Goal: Information Seeking & Learning: Learn about a topic

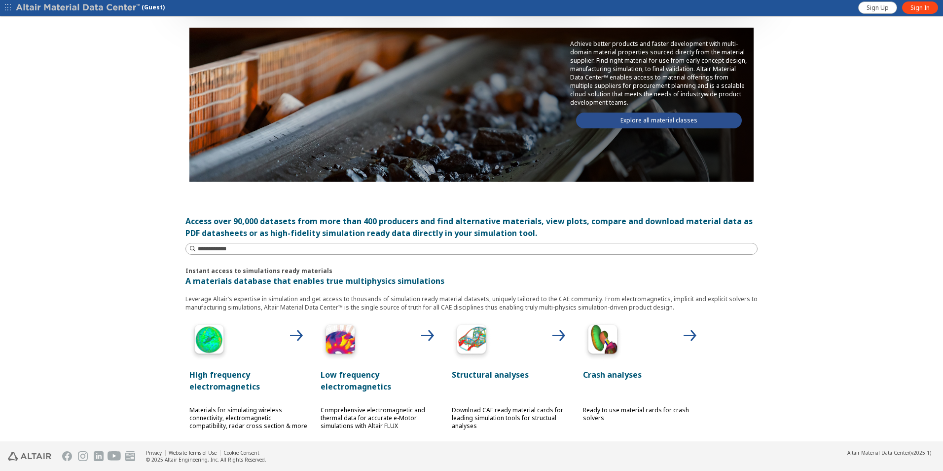
scroll to position [99, 0]
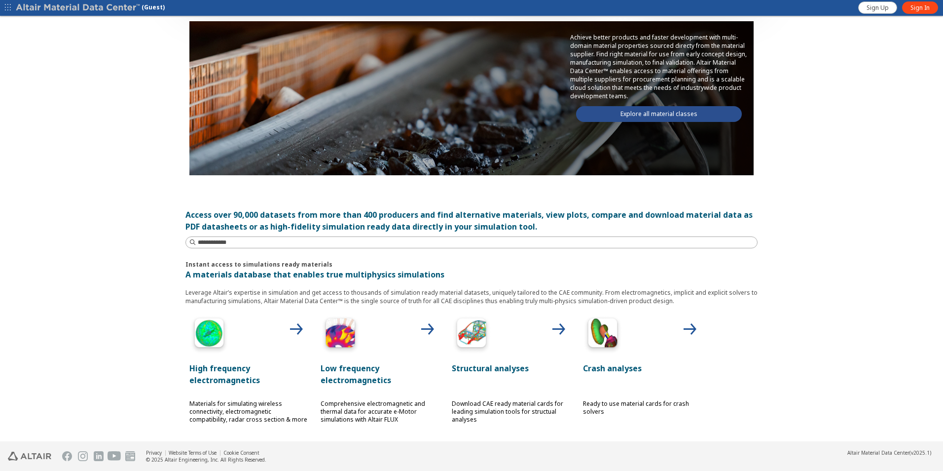
click at [482, 332] on img at bounding box center [471, 334] width 39 height 39
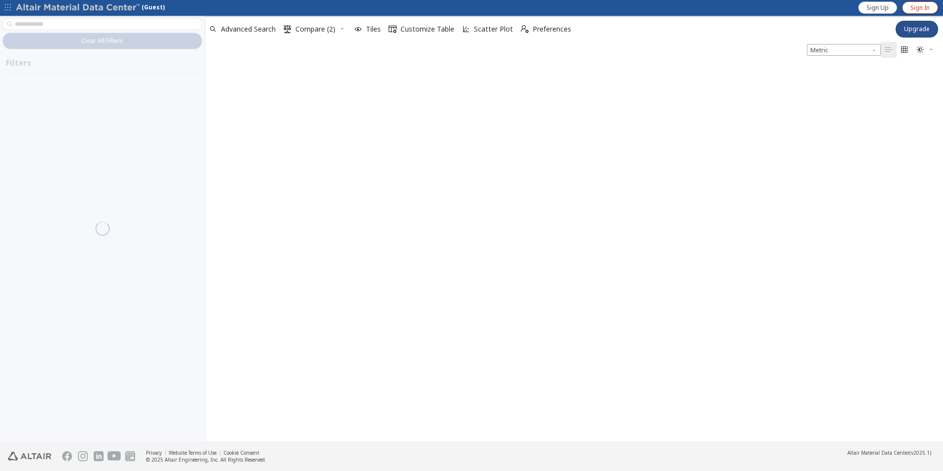
click at [927, 7] on span "Sign In" at bounding box center [920, 8] width 19 height 8
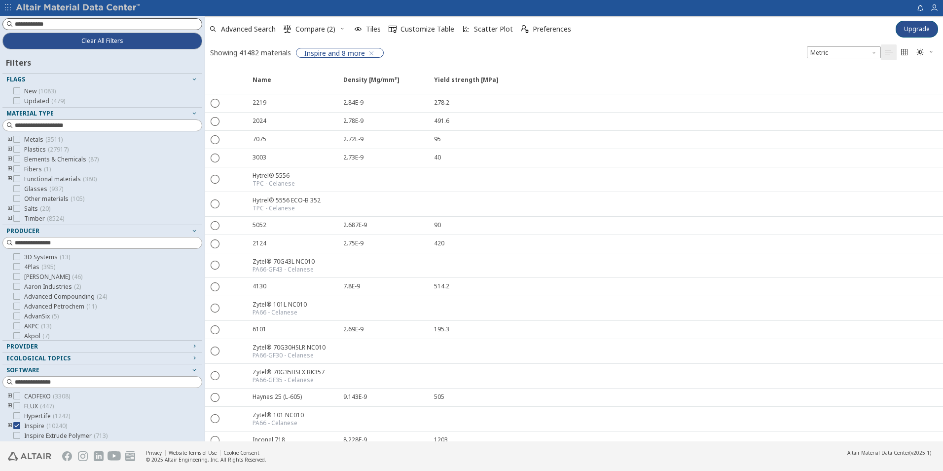
click at [75, 22] on input at bounding box center [108, 24] width 187 height 10
type input "******"
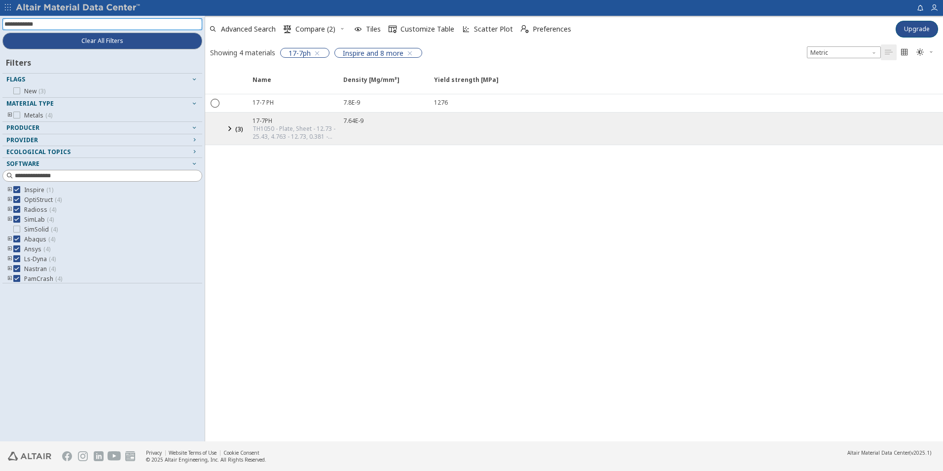
click at [229, 121] on button "( 3 )" at bounding box center [236, 128] width 22 height 24
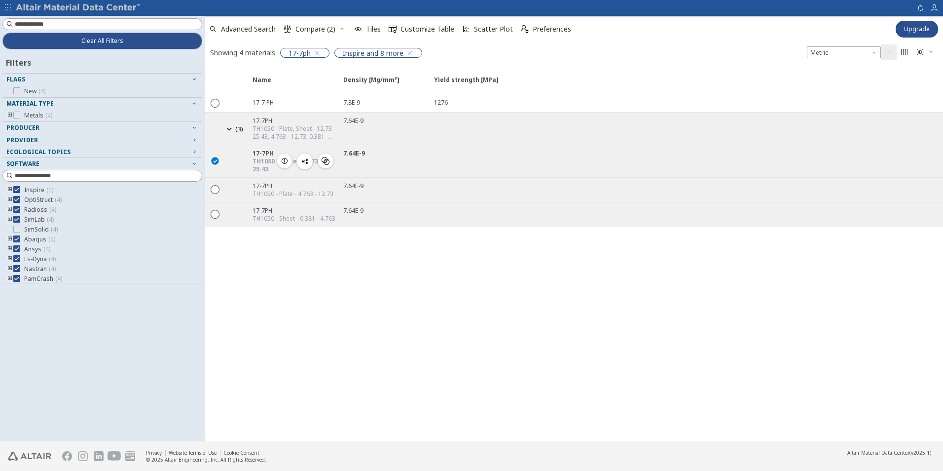
click at [283, 158] on icon "button" at bounding box center [285, 161] width 8 height 8
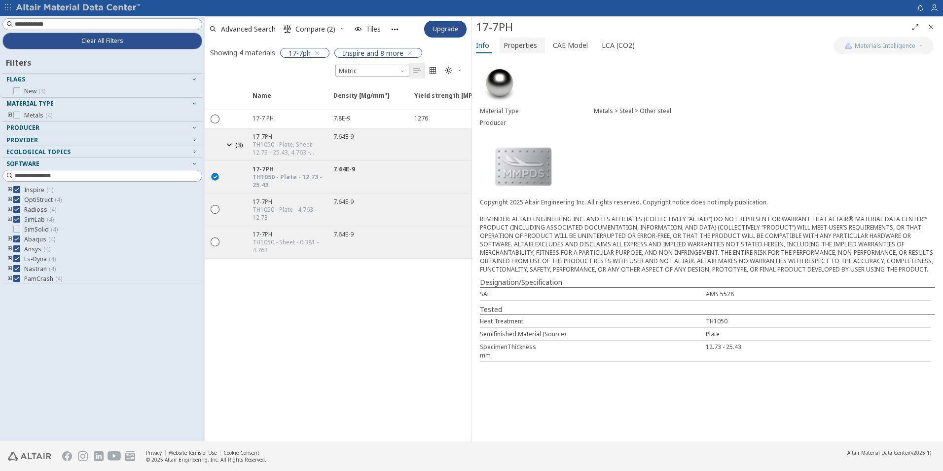
click at [512, 44] on span "Properties" at bounding box center [521, 45] width 34 height 16
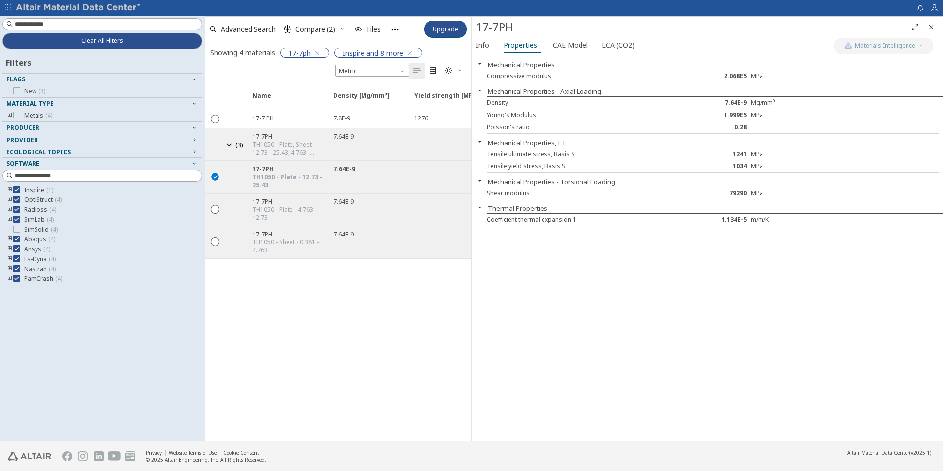
click at [454, 335] on div "Name Density [Mg/mm³] Density [Mg/mm³] Yield strength [MPa] Yield strength [MPa…" at bounding box center [338, 262] width 266 height 358
click at [714, 301] on div "Mechanical Properties Compressive modulus 2.068E5 MPa Mechanical Properties - A…" at bounding box center [707, 248] width 471 height 385
click at [215, 209] on icon "" at bounding box center [215, 208] width 9 height 9
click at [285, 207] on icon "button" at bounding box center [285, 209] width 8 height 8
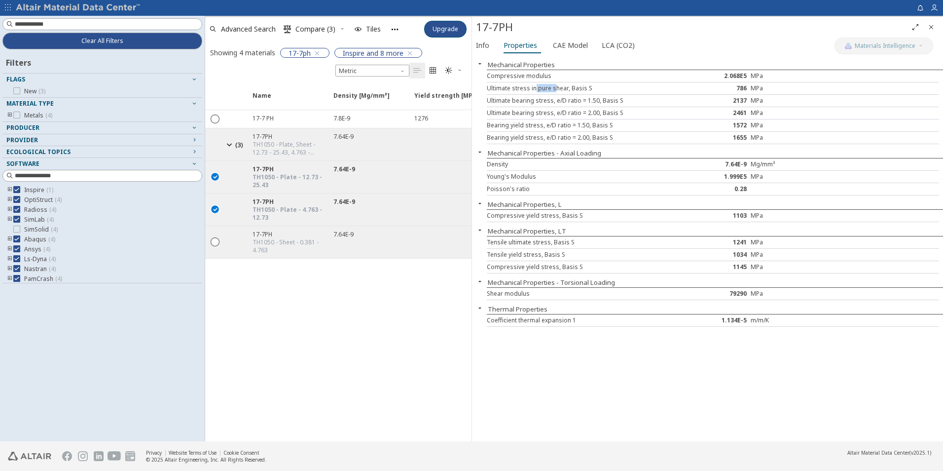
drag, startPoint x: 534, startPoint y: 87, endPoint x: 555, endPoint y: 90, distance: 21.0
click at [555, 90] on div "Ultimate stress in pure shear, Basis S" at bounding box center [581, 88] width 188 height 8
drag, startPoint x: 511, startPoint y: 242, endPoint x: 536, endPoint y: 242, distance: 25.2
click at [536, 242] on div "Tensile ultimate stress, Basis S" at bounding box center [581, 242] width 188 height 8
drag, startPoint x: 536, startPoint y: 242, endPoint x: 454, endPoint y: 227, distance: 82.7
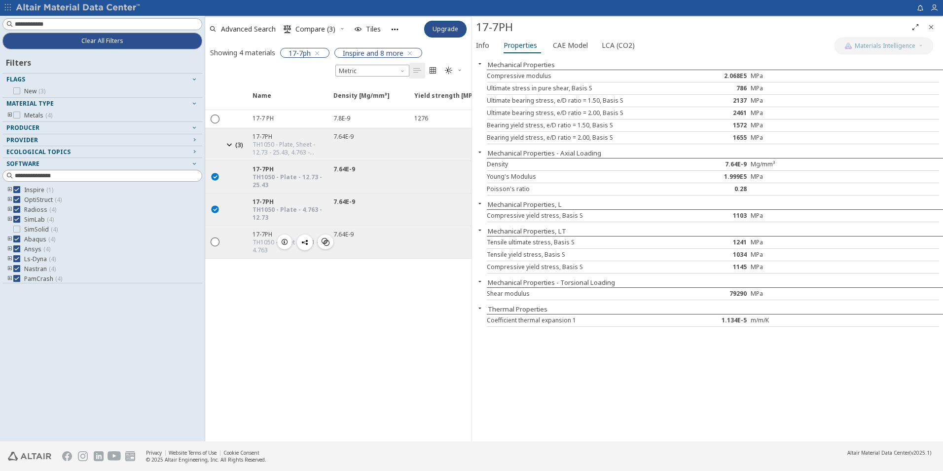
click at [525, 255] on div "Tensile yield stress, Basis S" at bounding box center [581, 255] width 188 height 8
click at [288, 175] on icon "button" at bounding box center [285, 177] width 8 height 8
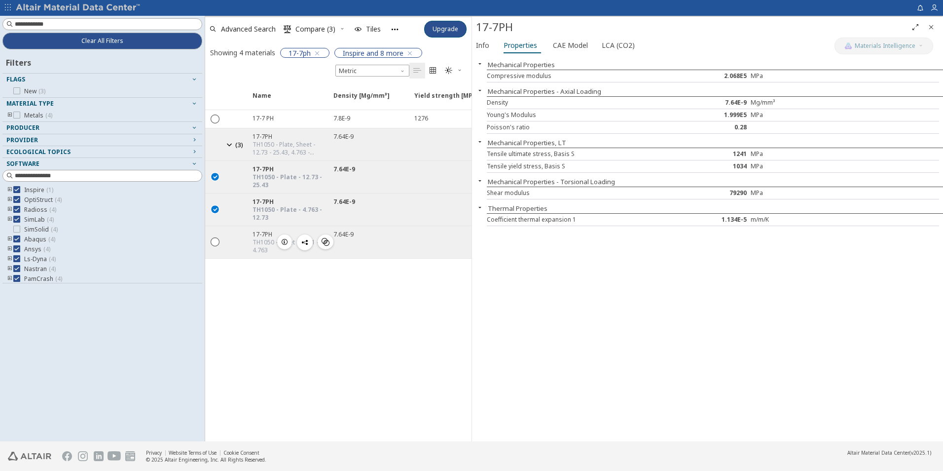
click at [287, 238] on icon "button" at bounding box center [285, 242] width 8 height 8
